Goal: Task Accomplishment & Management: Use online tool/utility

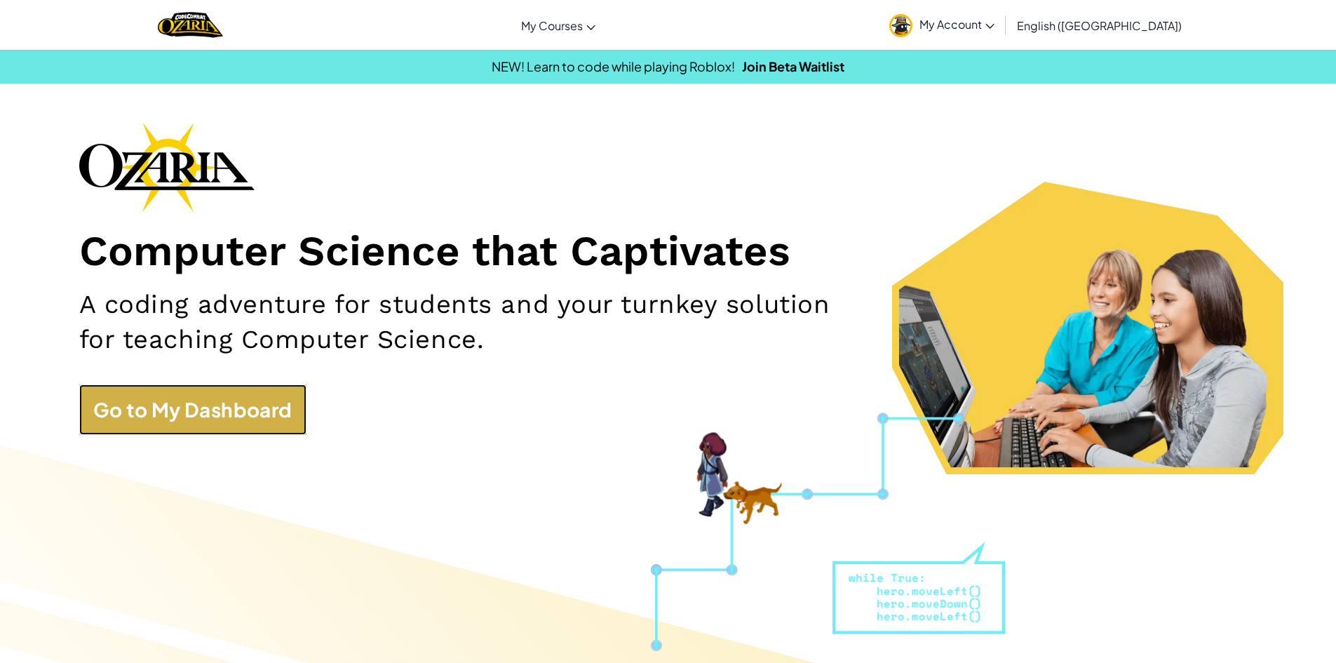
click at [259, 415] on link "Go to My Dashboard" at bounding box center [192, 409] width 227 height 51
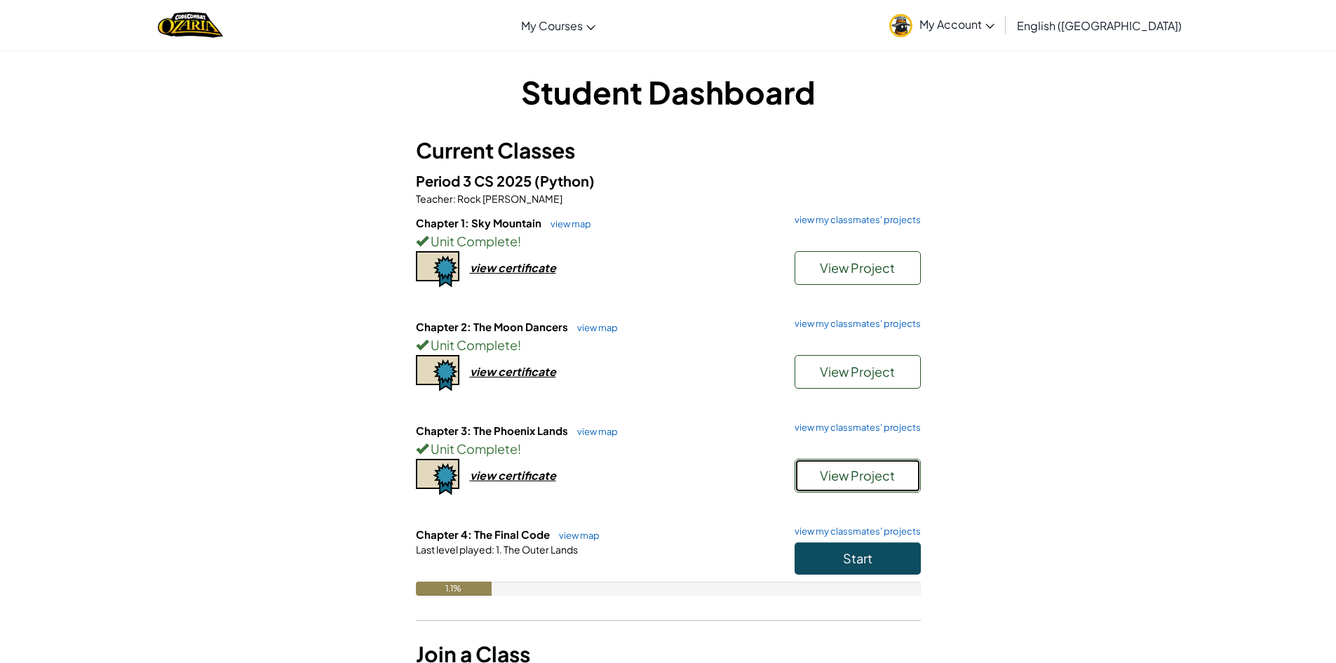
click at [865, 473] on span "View Project" at bounding box center [857, 475] width 75 height 16
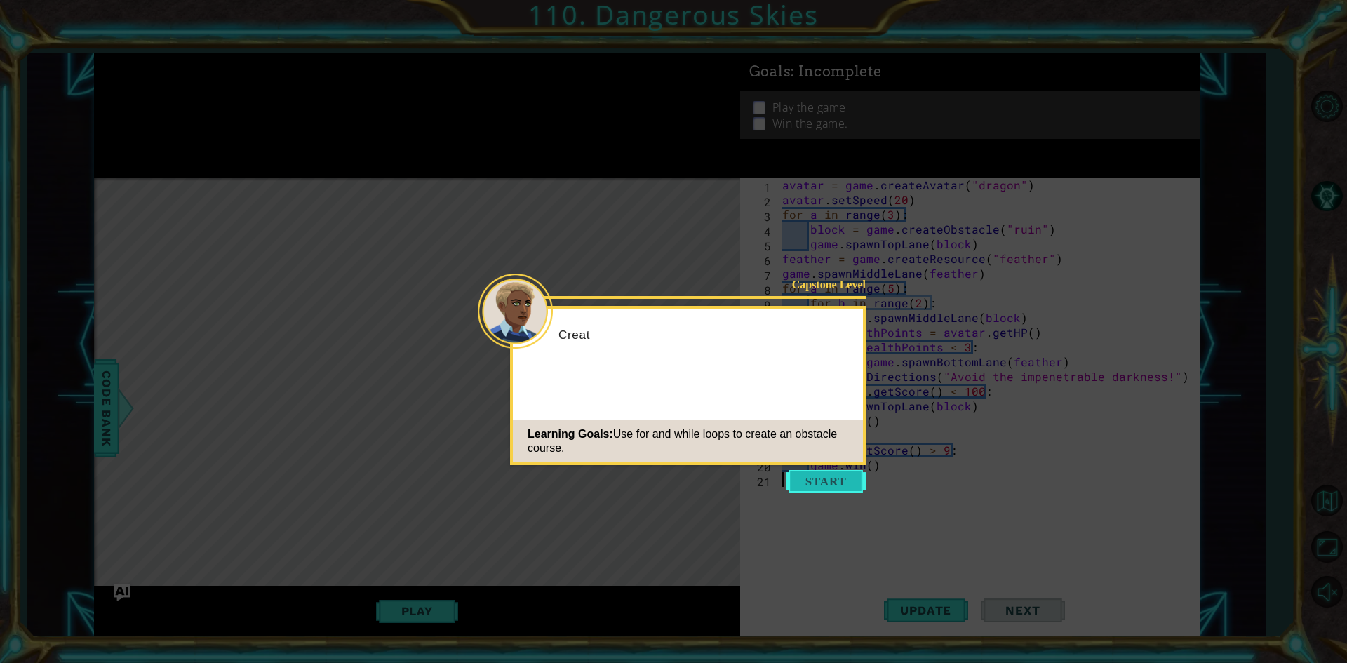
click at [817, 467] on icon at bounding box center [673, 331] width 1347 height 663
click at [815, 478] on button "Start" at bounding box center [826, 481] width 80 height 22
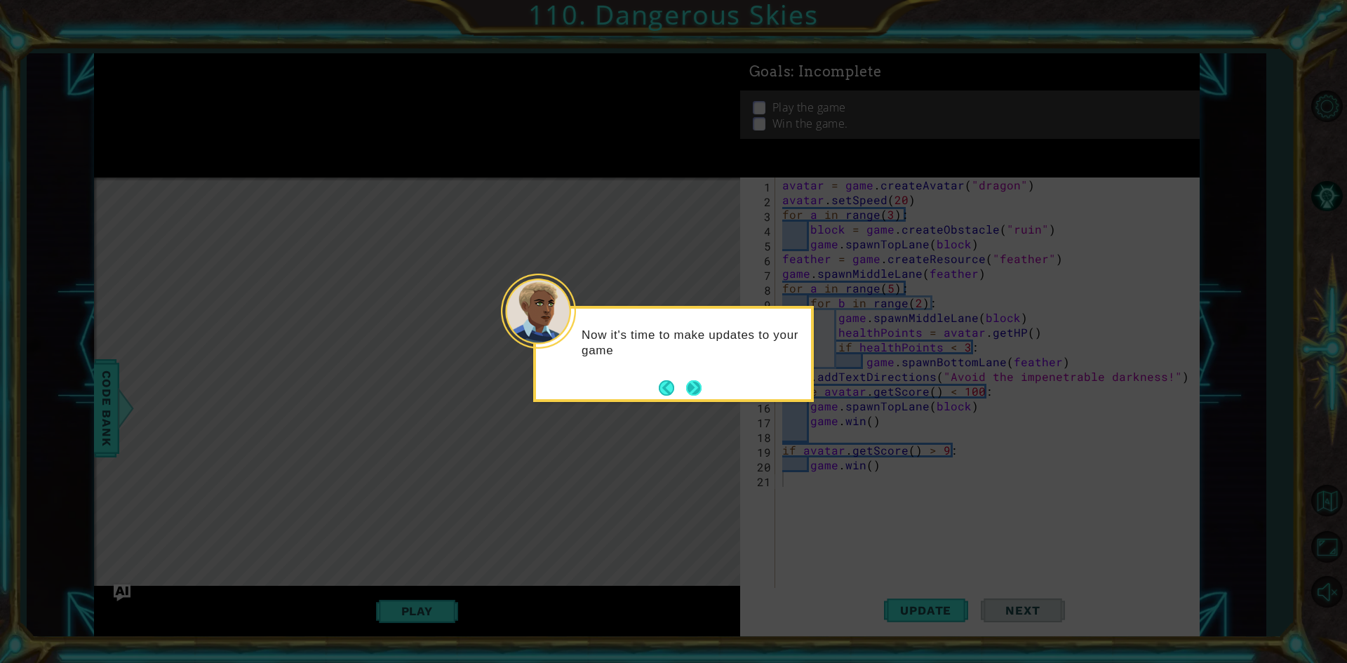
click at [692, 380] on button "Next" at bounding box center [693, 387] width 15 height 15
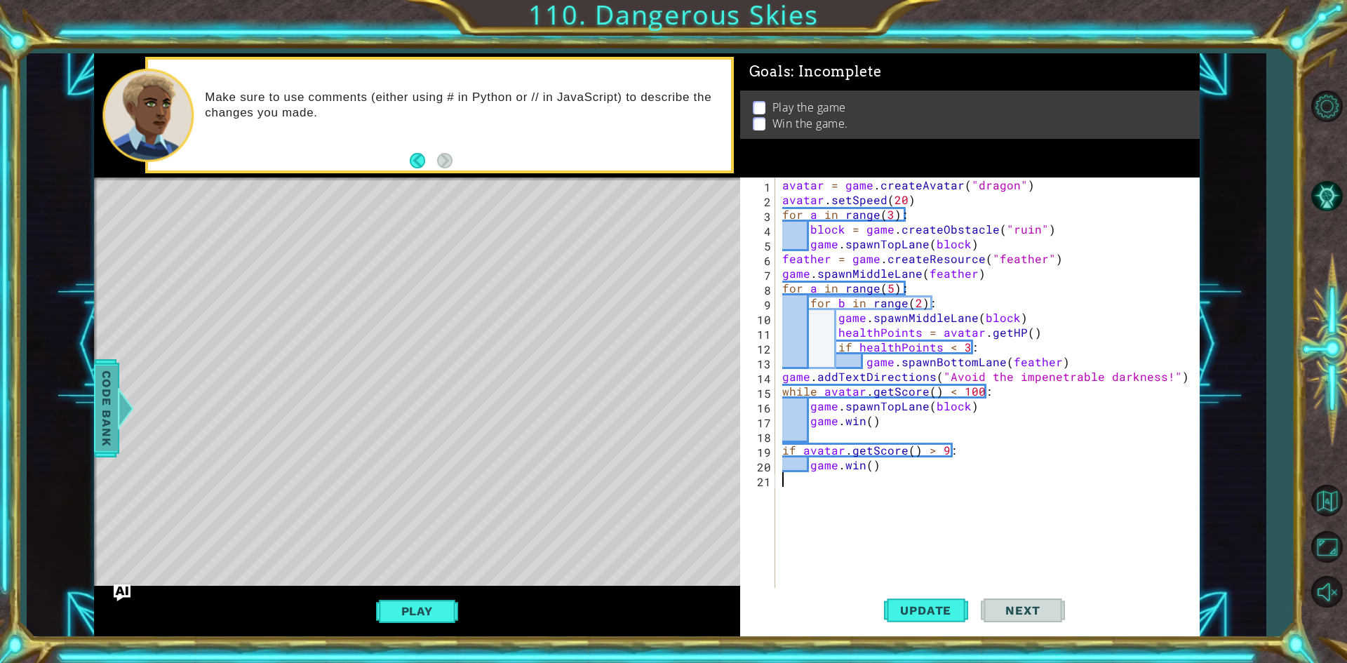
click at [119, 408] on div at bounding box center [125, 408] width 18 height 42
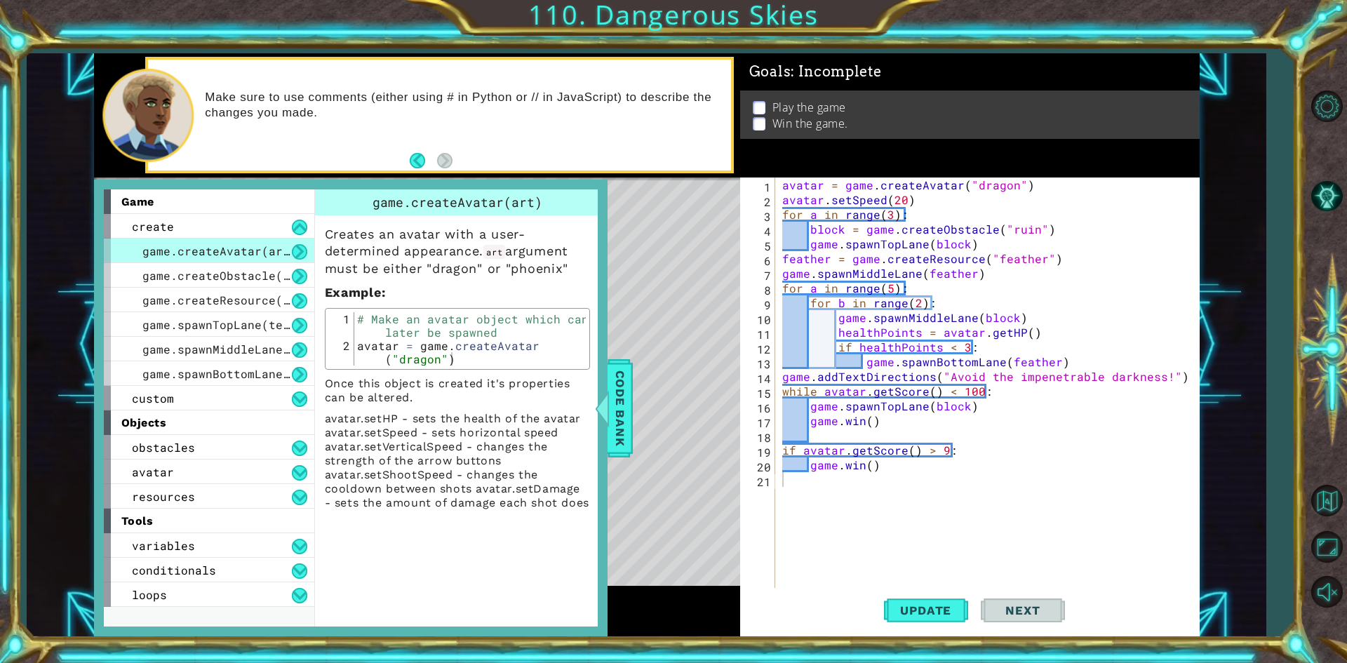
click at [1250, 255] on div "1 ההההההההההההההההההההההההההההההההההההההההההההההההההההההההההההההההההההההההההההה…" at bounding box center [646, 345] width 1239 height 584
click at [611, 401] on span "Code Bank" at bounding box center [620, 408] width 22 height 86
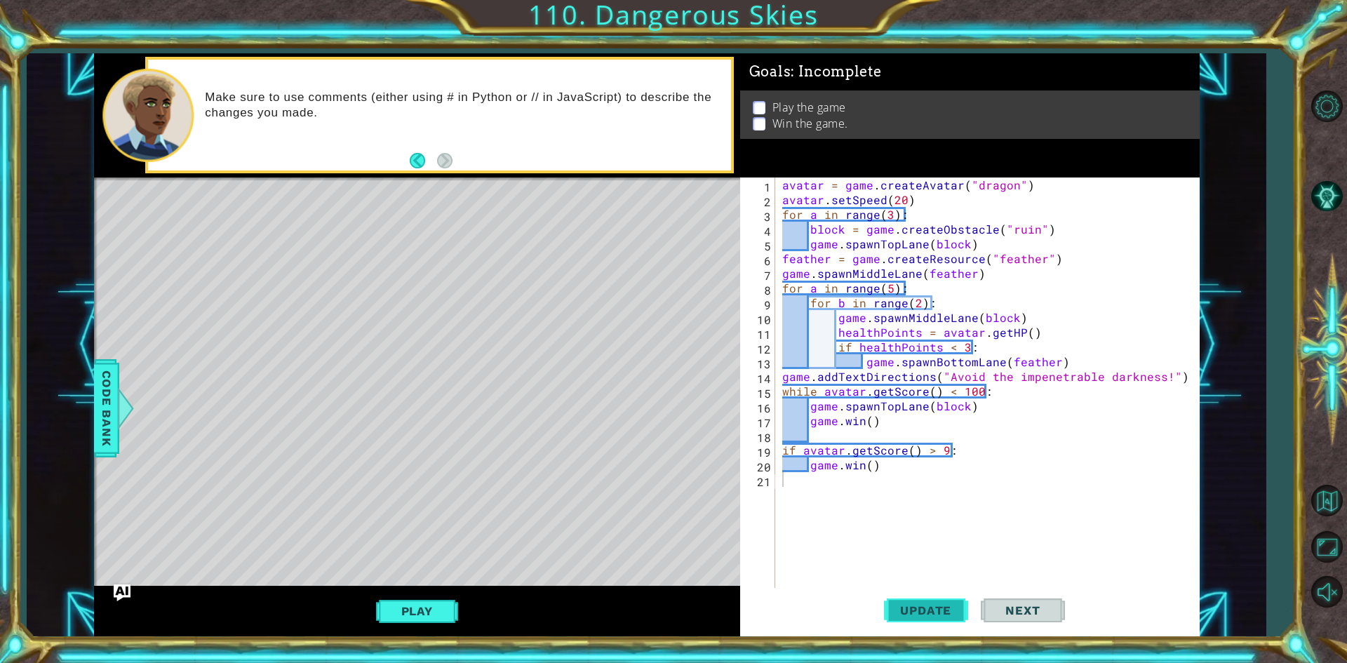
click at [891, 602] on button "Update" at bounding box center [926, 611] width 84 height 46
click at [906, 615] on span "Update" at bounding box center [925, 610] width 79 height 14
click at [87, 380] on div "1 ההההההההההההההההההההההההההההההההההההההההההההההההההההההההההההההההההההההההההההה…" at bounding box center [646, 345] width 1239 height 584
click at [115, 371] on span "Code Bank" at bounding box center [106, 408] width 22 height 86
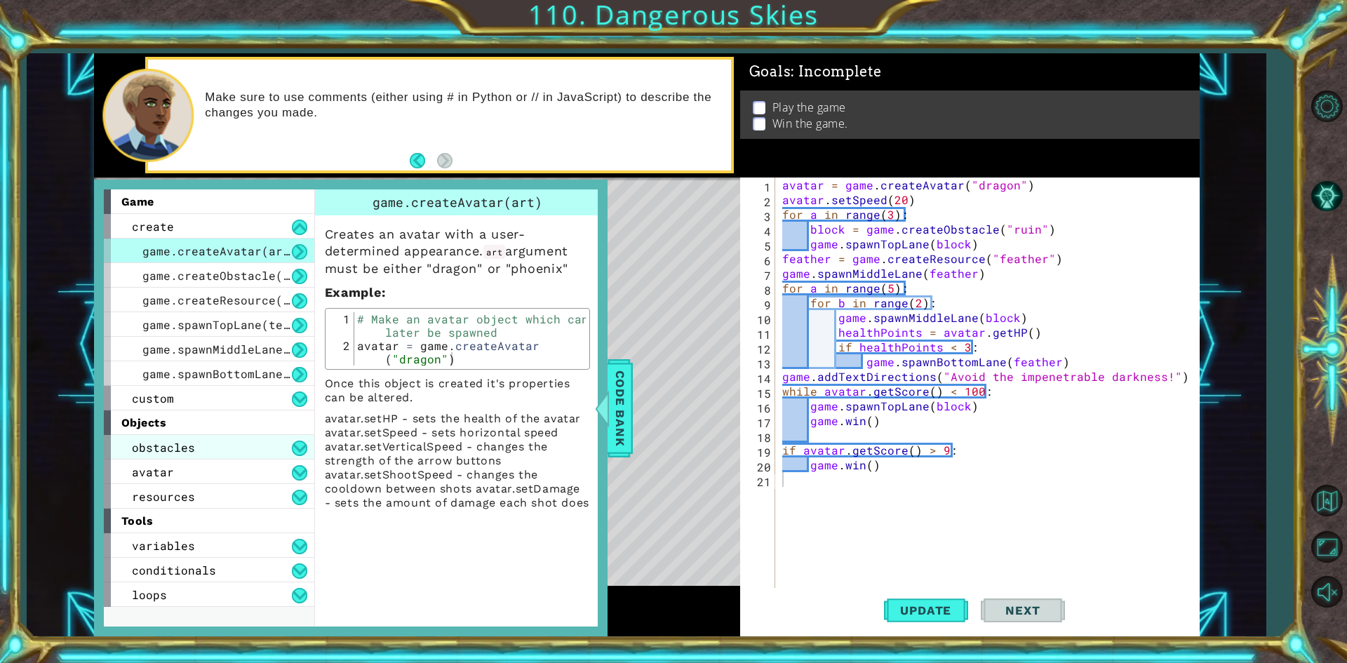
click at [153, 456] on div "obstacles" at bounding box center [209, 447] width 210 height 25
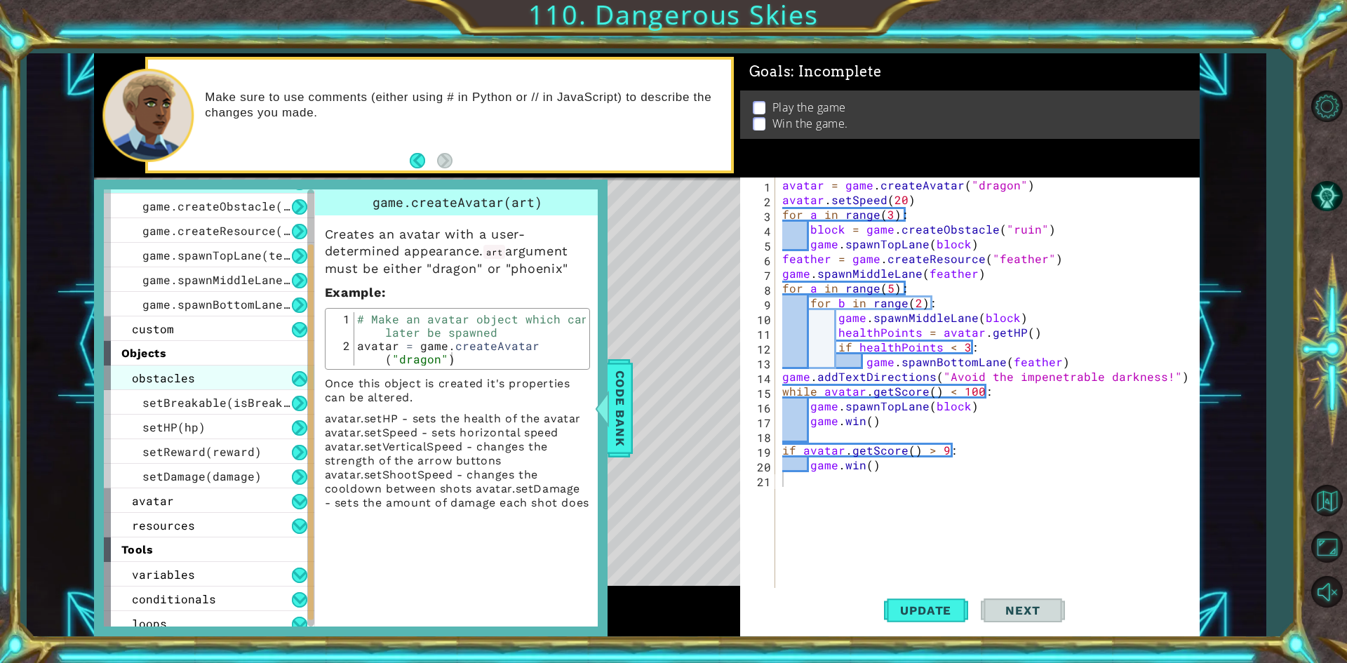
scroll to position [70, 0]
click at [154, 424] on span "setHP(hp)" at bounding box center [173, 426] width 63 height 15
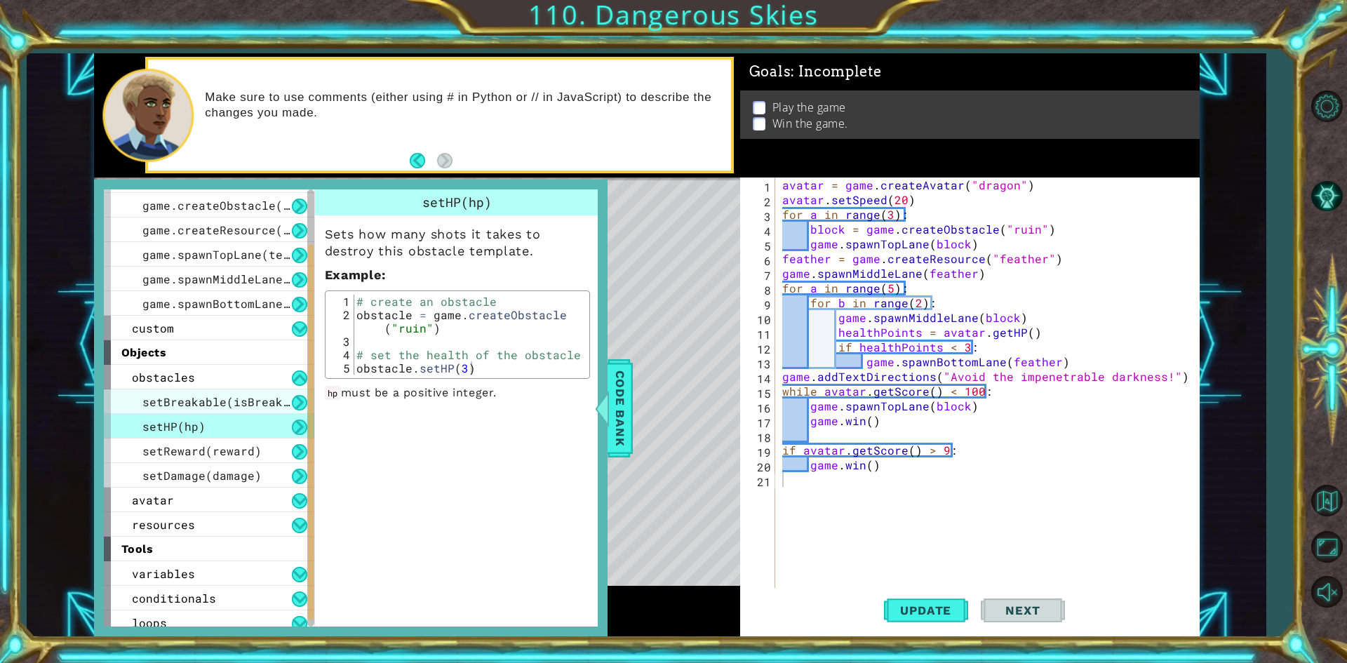
click at [166, 407] on span "setBreakable(isBreakable)" at bounding box center [229, 401] width 175 height 15
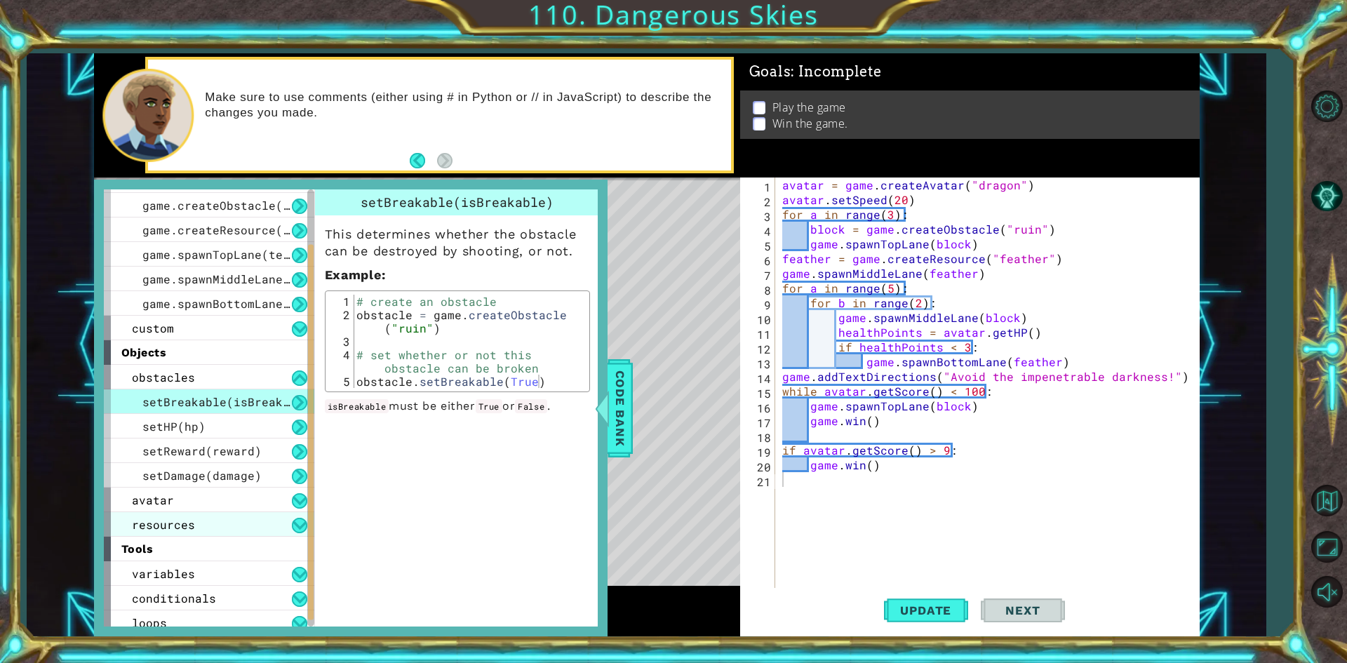
click at [177, 530] on span "resources" at bounding box center [163, 524] width 63 height 15
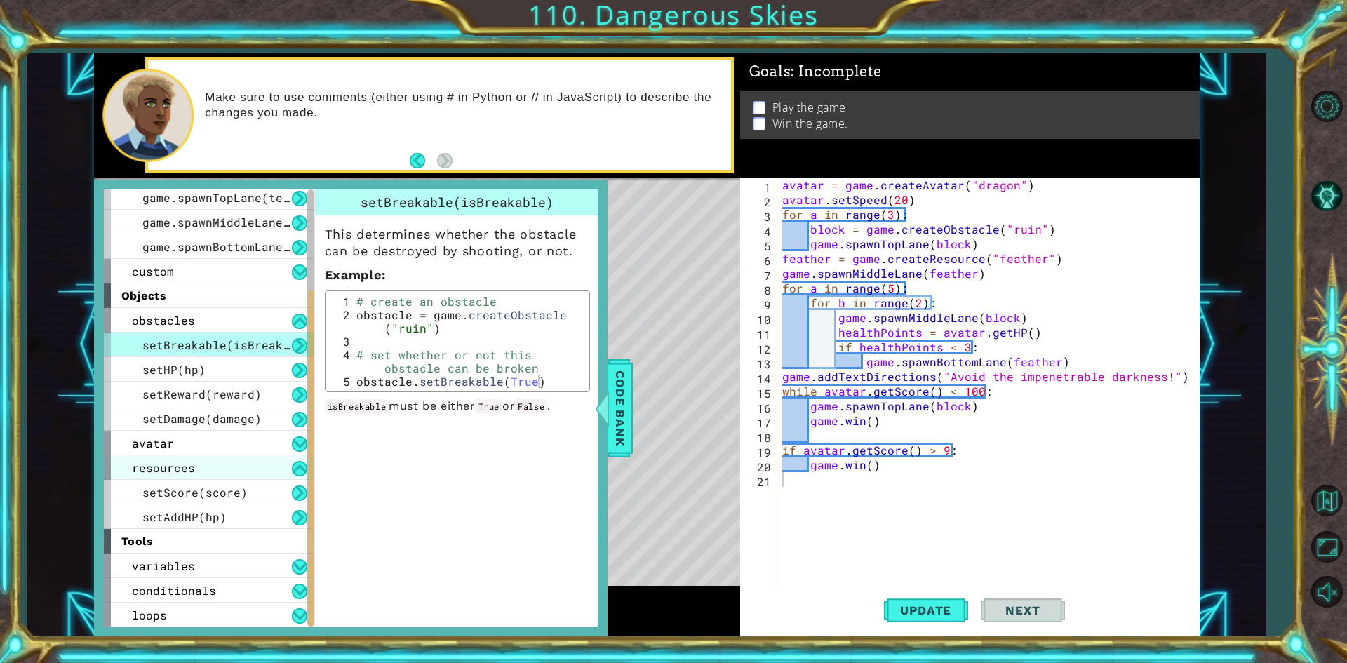
scroll to position [128, 0]
click at [168, 567] on span "variables" at bounding box center [163, 565] width 63 height 15
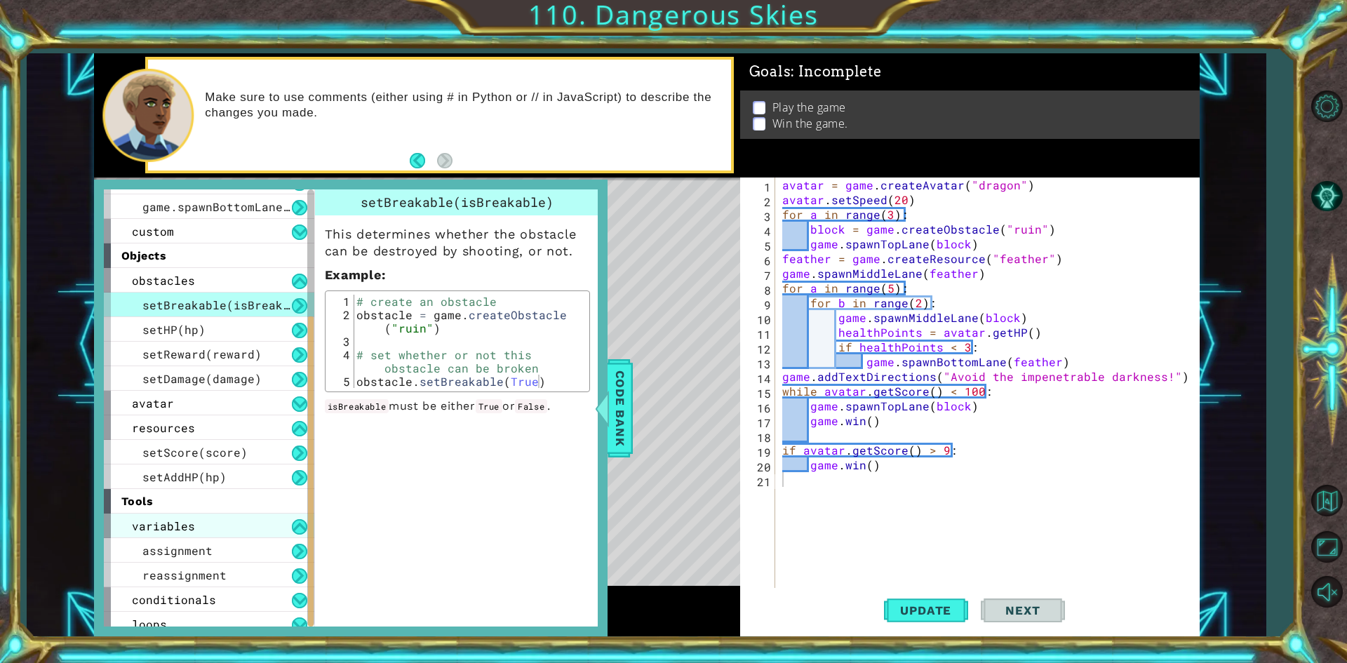
scroll to position [177, 0]
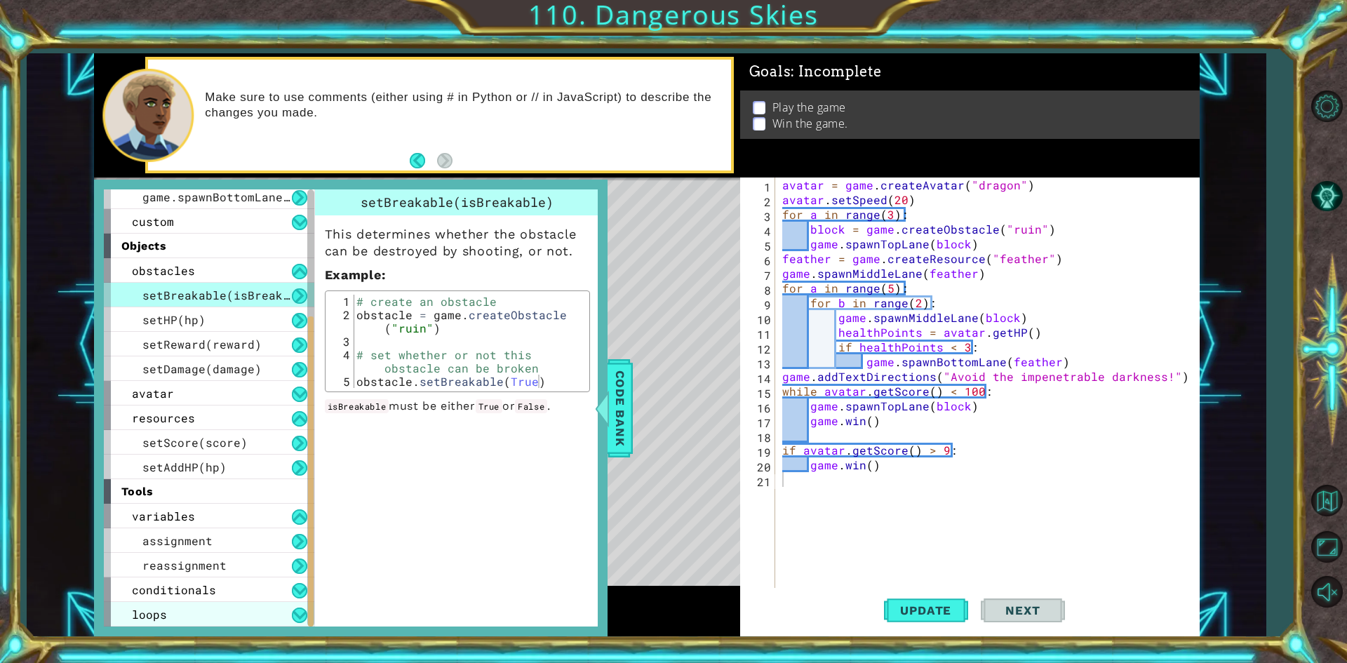
click at [150, 622] on div "loops" at bounding box center [209, 614] width 210 height 25
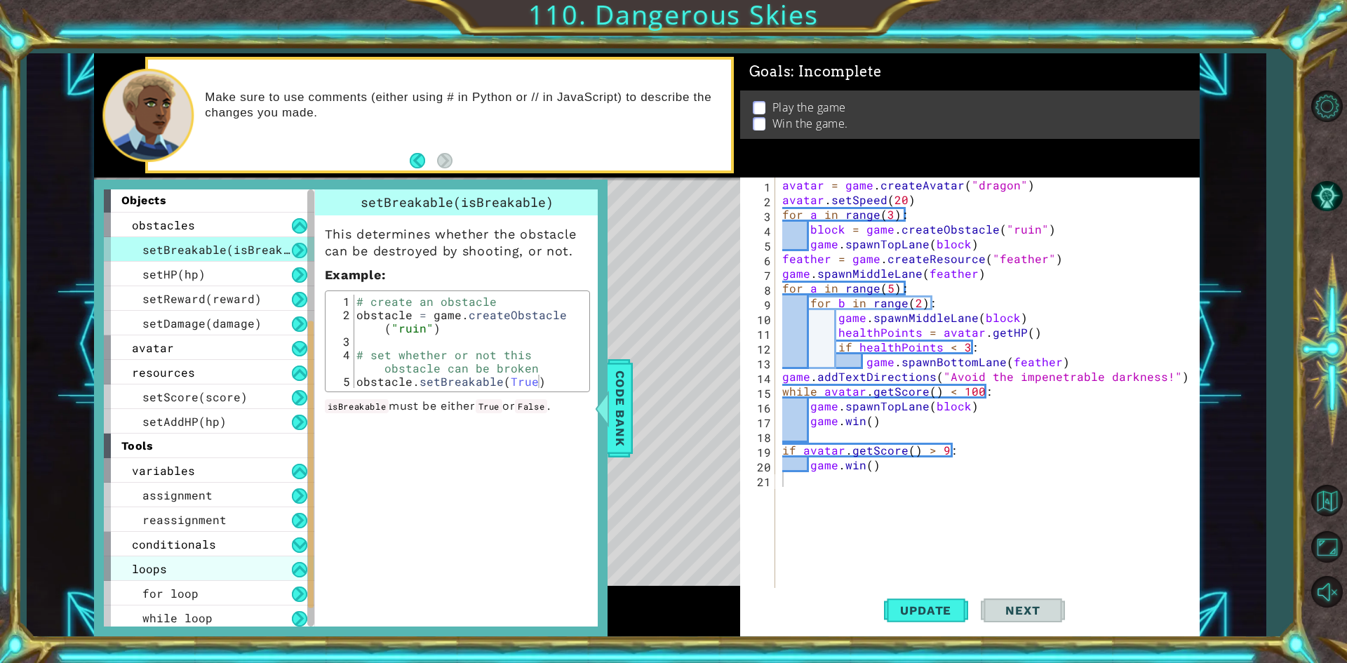
scroll to position [226, 0]
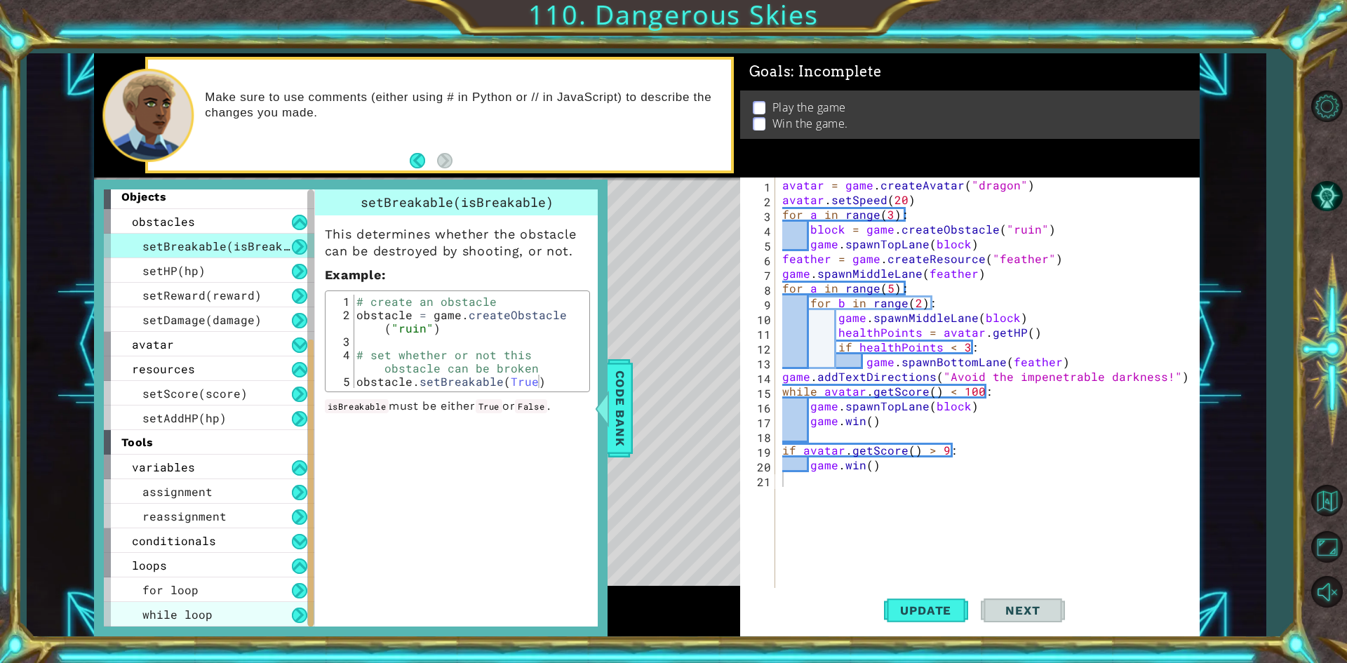
click at [156, 611] on span "while loop" at bounding box center [177, 614] width 70 height 15
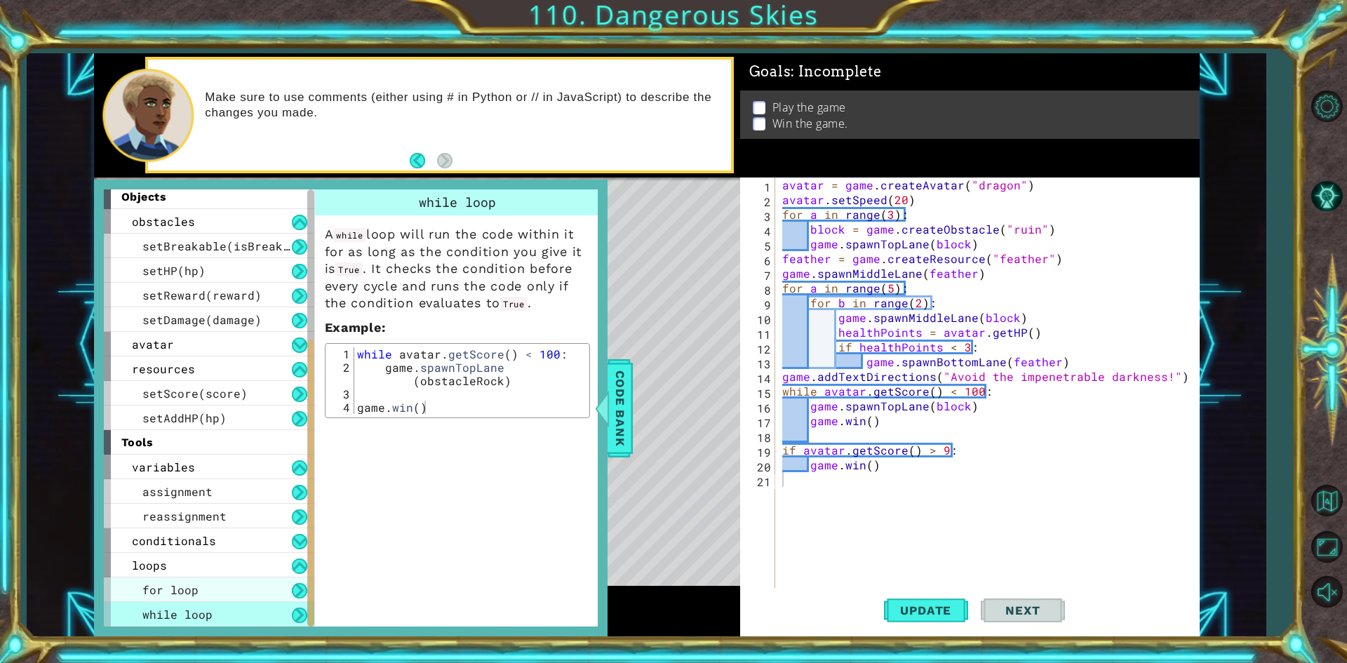
click at [156, 596] on span "for loop" at bounding box center [170, 589] width 56 height 15
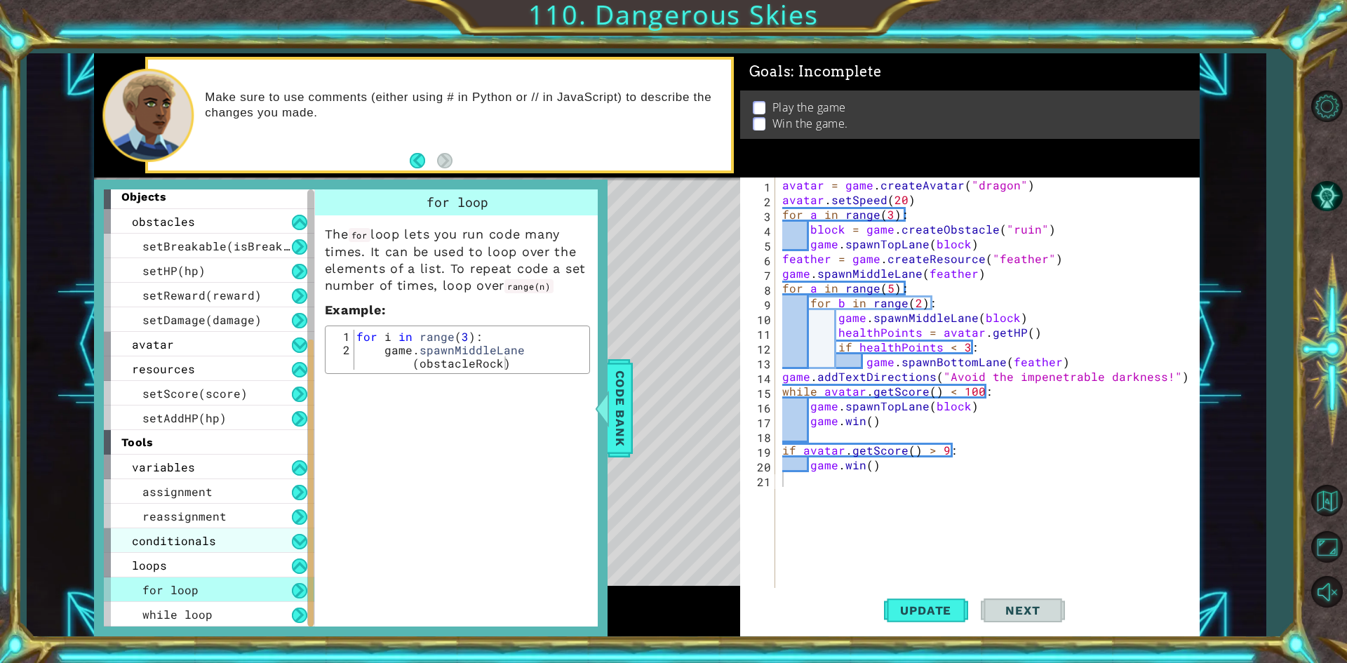
click at [154, 529] on div "conditionals" at bounding box center [209, 540] width 210 height 25
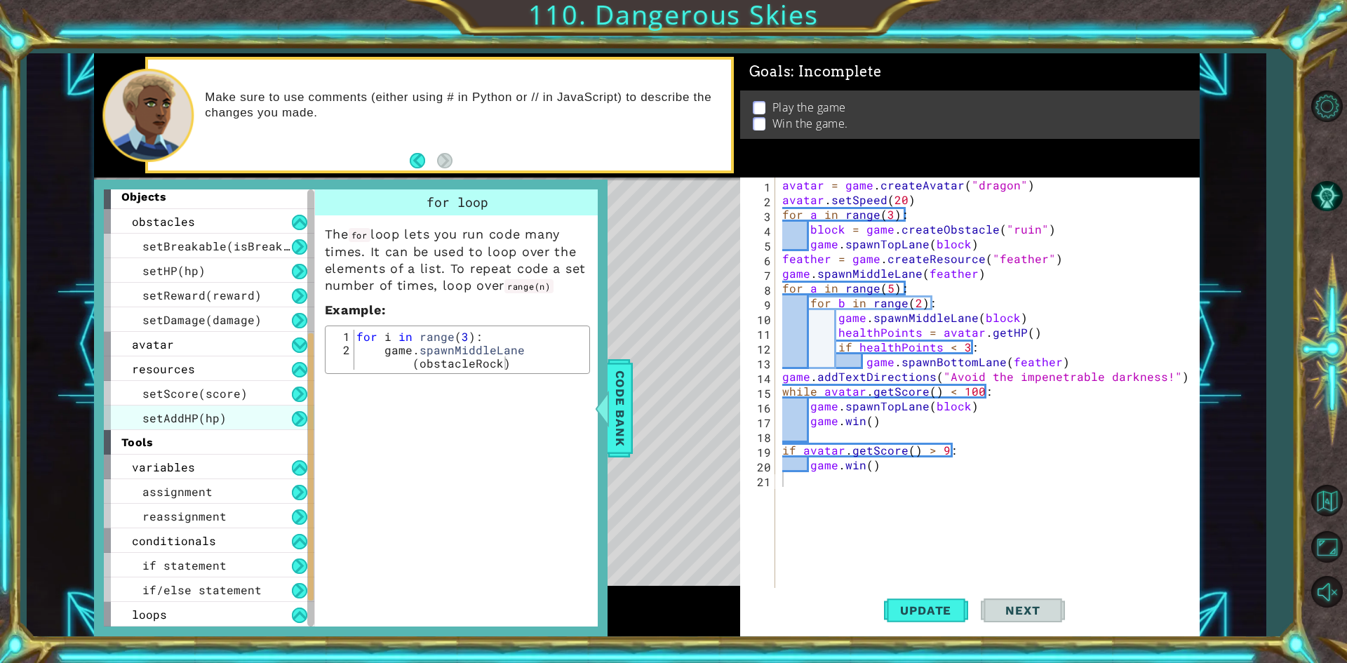
click at [196, 424] on span "setAddHP(hp)" at bounding box center [184, 417] width 84 height 15
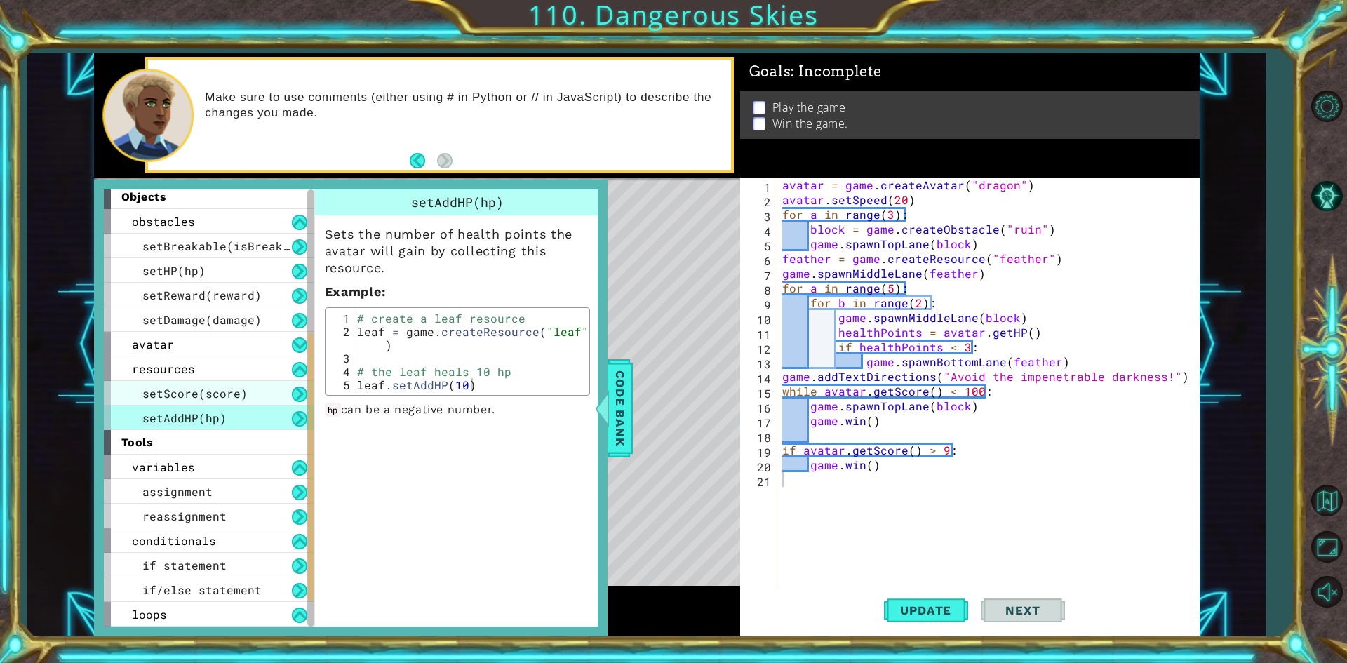
click at [189, 395] on span "setScore(score)" at bounding box center [194, 393] width 105 height 15
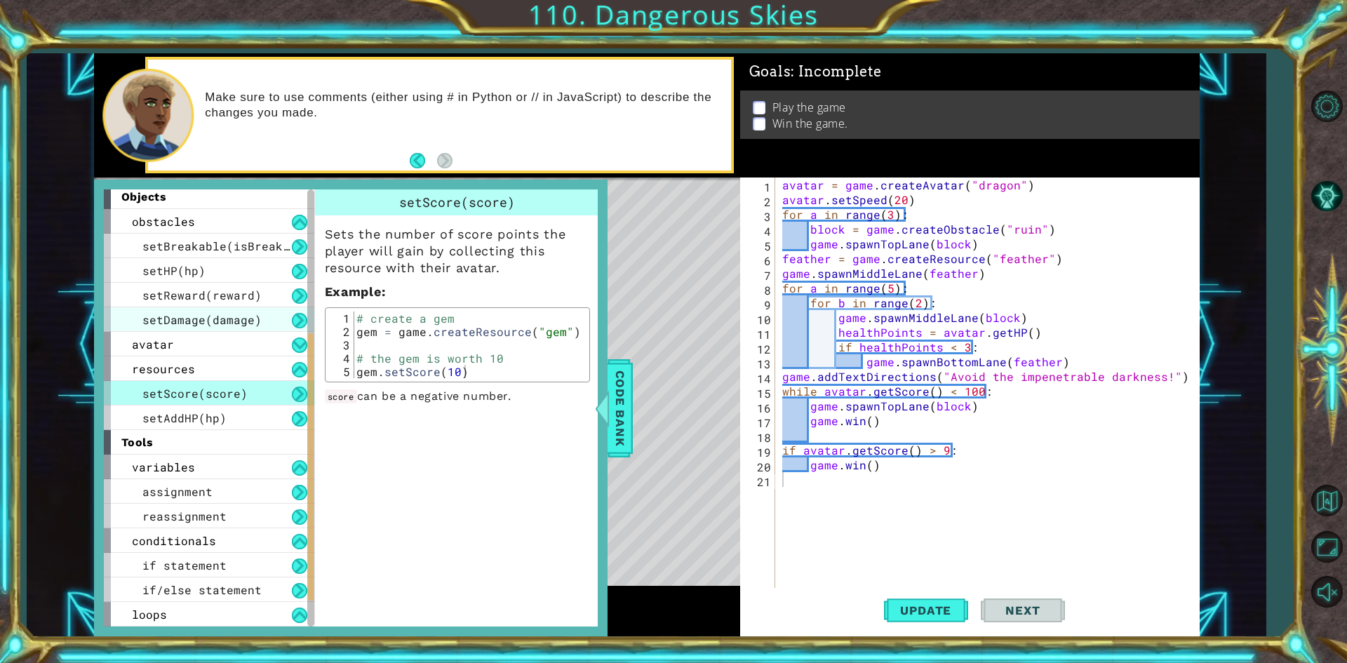
click at [222, 327] on div "setDamage(damage)" at bounding box center [209, 319] width 210 height 25
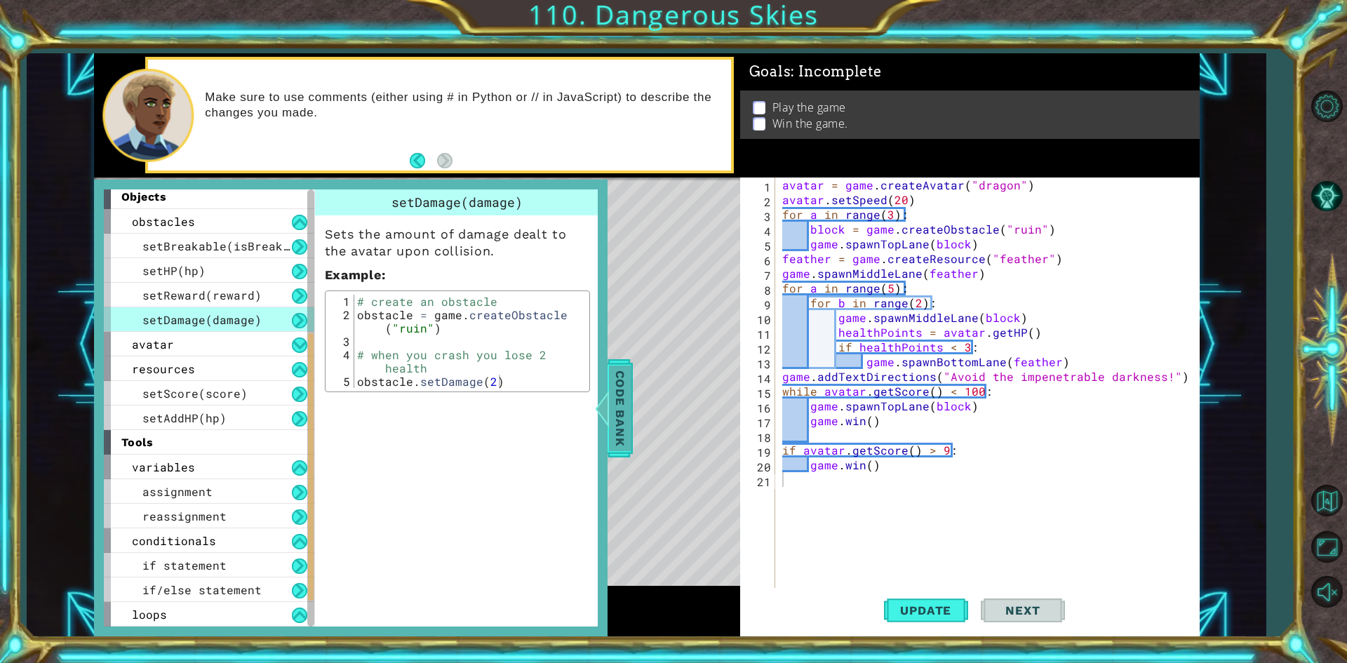
click at [625, 400] on span "Code Bank" at bounding box center [620, 408] width 22 height 86
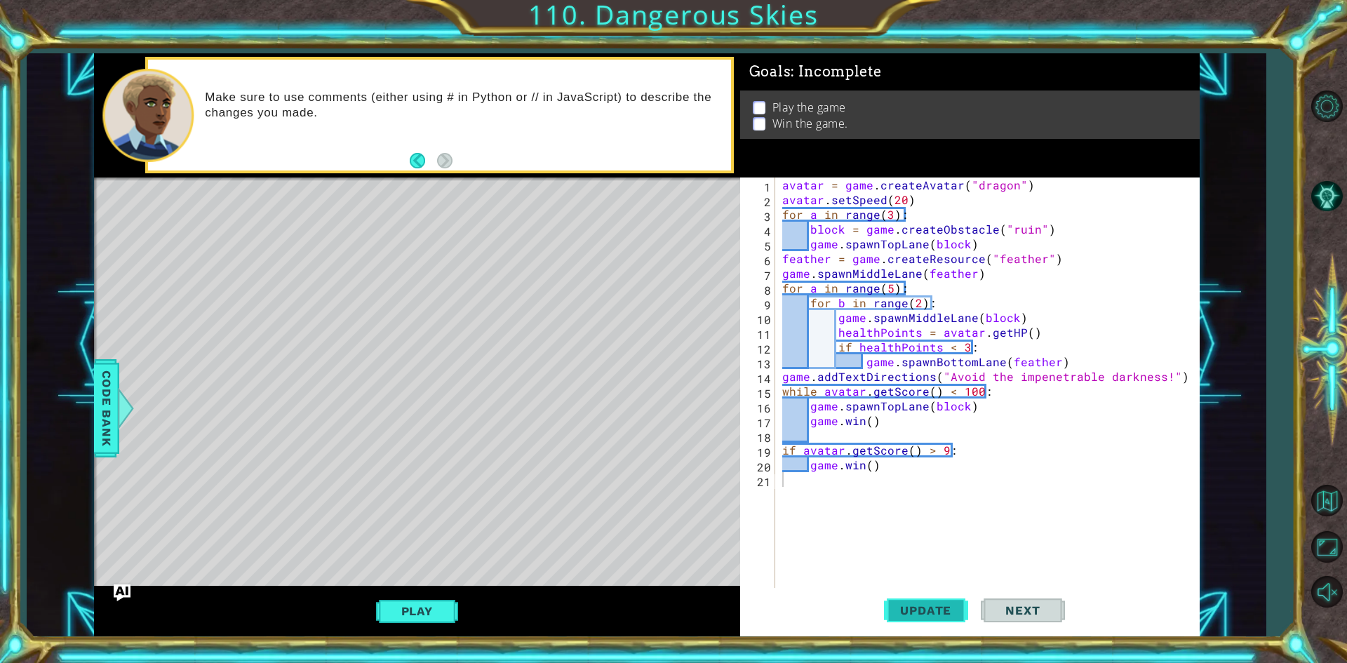
click at [940, 608] on span "Update" at bounding box center [925, 610] width 79 height 14
